Goal: Task Accomplishment & Management: Manage account settings

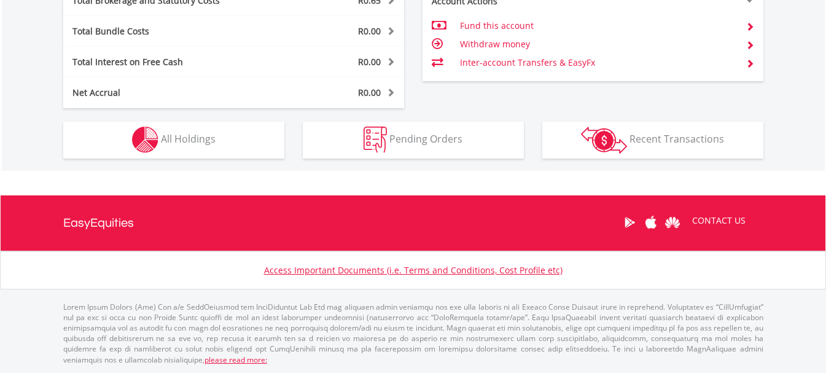
scroll to position [118, 233]
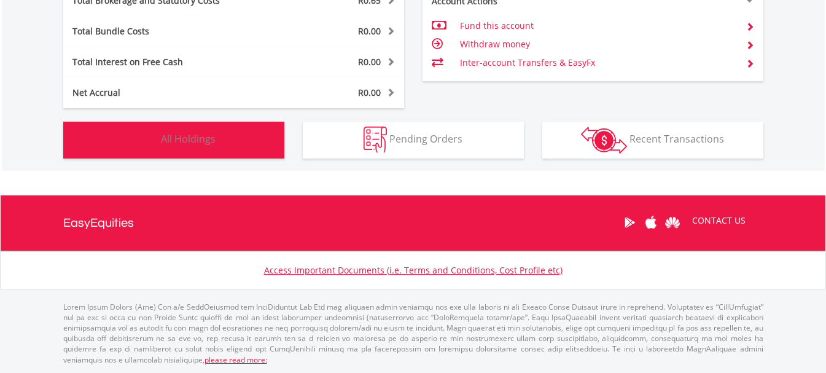
click at [189, 144] on span "All Holdings" at bounding box center [188, 139] width 55 height 14
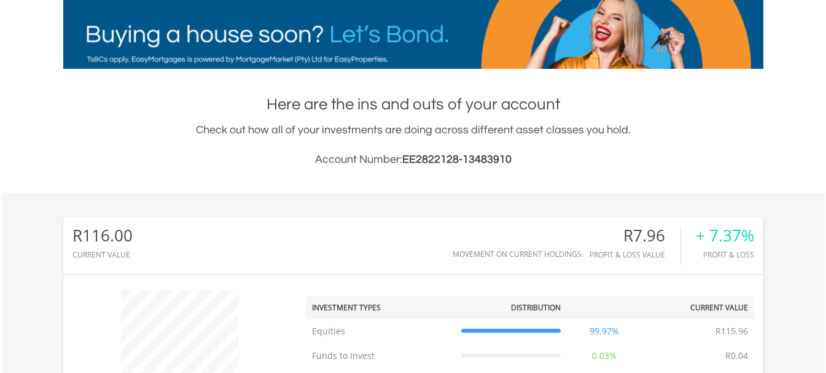
scroll to position [0, 0]
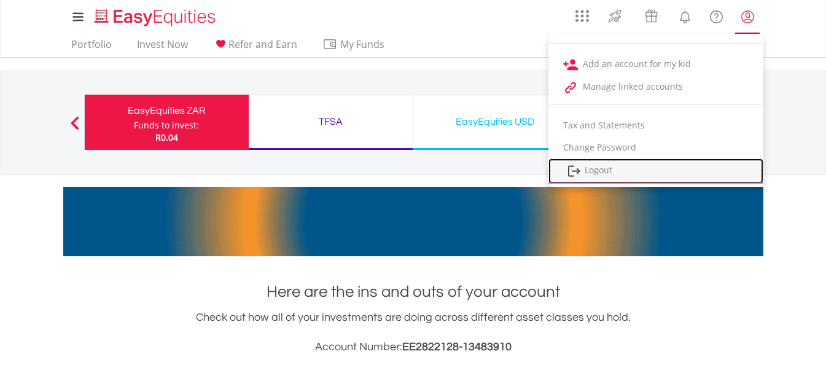
click at [603, 168] on link "Logout" at bounding box center [656, 170] width 215 height 25
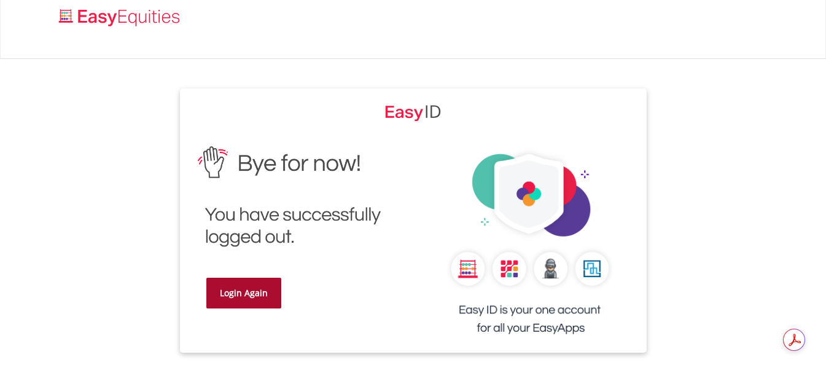
click at [257, 294] on link "Login Again" at bounding box center [243, 293] width 75 height 31
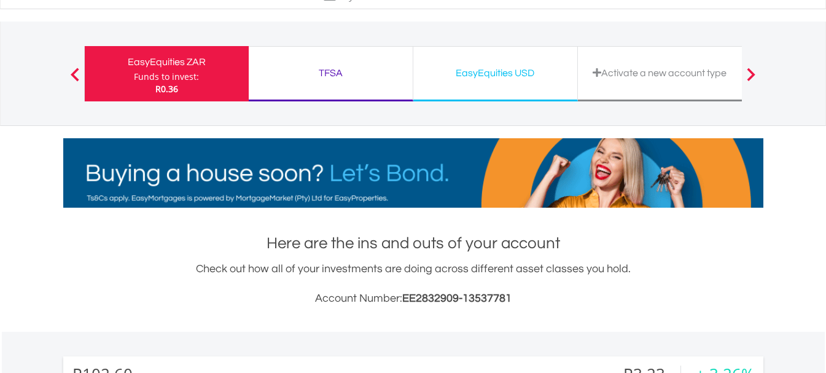
scroll to position [491, 0]
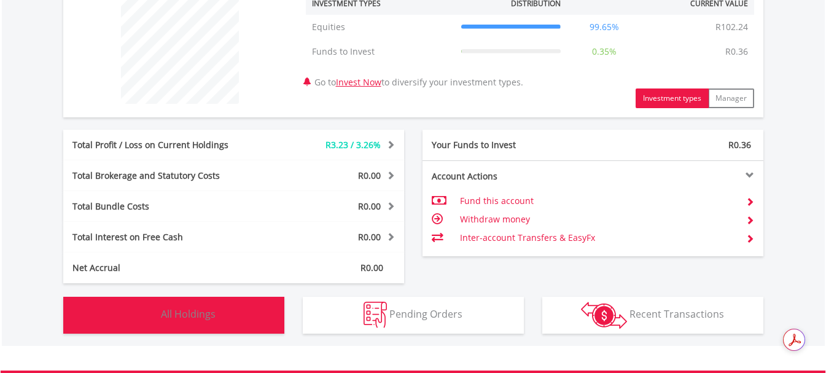
click at [194, 313] on span "All Holdings" at bounding box center [188, 314] width 55 height 14
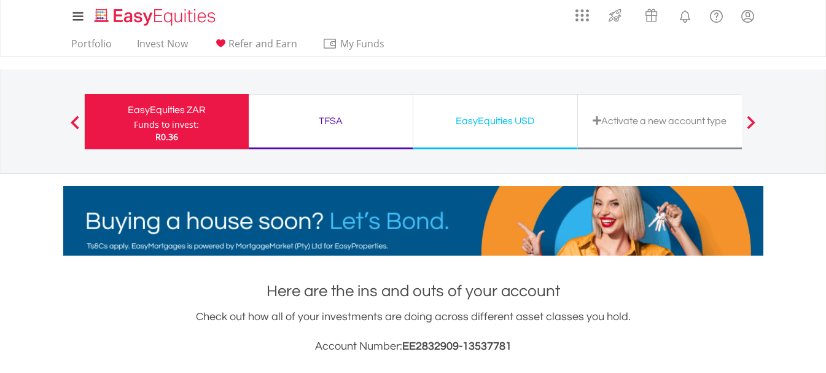
scroll to position [0, 0]
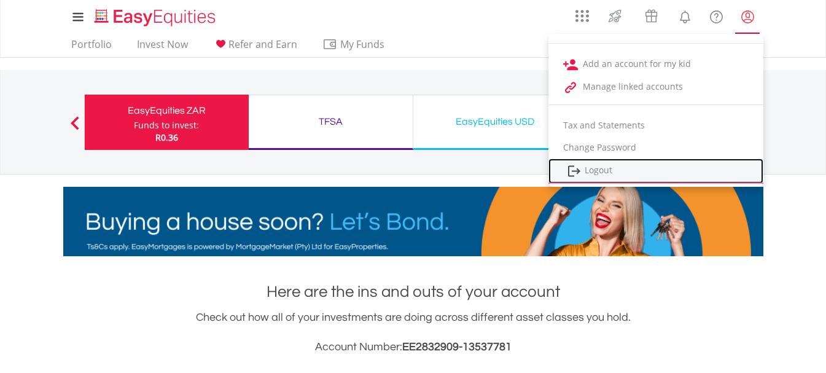
click at [592, 177] on link "Logout" at bounding box center [656, 170] width 215 height 25
